Goal: Find contact information: Find contact information

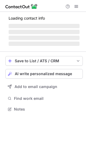
scroll to position [117, 86]
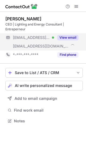
click at [69, 38] on button "View email" at bounding box center [67, 37] width 21 height 5
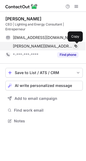
click at [76, 47] on span at bounding box center [76, 46] width 4 height 4
